Goal: Complete application form

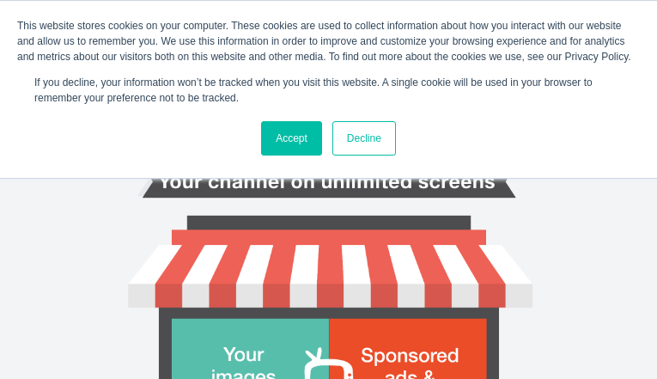
type input "EXtzEZaSIP"
type input "[EMAIL_ADDRESS][DOMAIN_NAME]"
type input "alhLcGRZuOq"
type input "VdBJwtIEA"
